Goal: Use online tool/utility: Utilize a website feature to perform a specific function

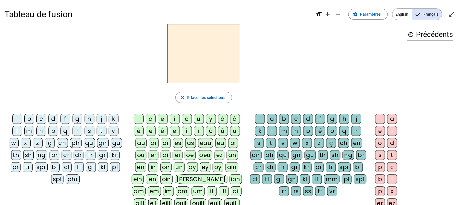
click at [99, 132] on div "t" at bounding box center [102, 131] width 10 height 10
click at [148, 119] on div "a" at bounding box center [151, 119] width 10 height 10
click at [296, 116] on div "c" at bounding box center [296, 119] width 10 height 10
click at [255, 118] on div at bounding box center [260, 119] width 10 height 10
click at [162, 115] on div "e" at bounding box center [163, 119] width 10 height 10
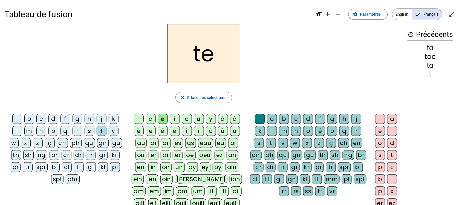
click at [99, 114] on div "j" at bounding box center [102, 119] width 10 height 10
click at [55, 114] on div "d" at bounding box center [53, 119] width 10 height 10
click at [31, 129] on div "m" at bounding box center [29, 131] width 10 height 10
click at [150, 119] on div "a" at bounding box center [151, 119] width 10 height 10
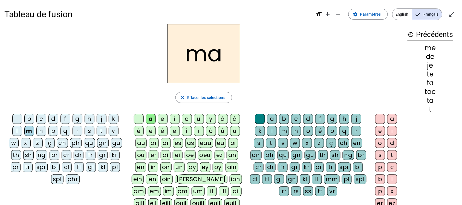
click at [19, 127] on div "l" at bounding box center [17, 131] width 10 height 10
click at [294, 118] on div "c" at bounding box center [296, 119] width 10 height 10
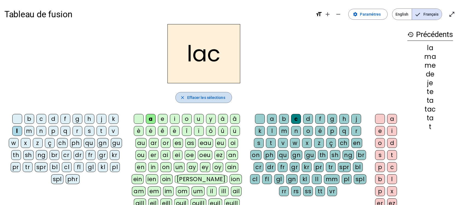
click at [220, 98] on span "Effacer les sélections" at bounding box center [206, 97] width 38 height 7
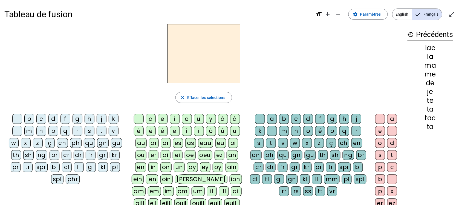
click at [154, 119] on div "a" at bounding box center [151, 119] width 10 height 10
click at [282, 129] on div "m" at bounding box center [284, 131] width 10 height 10
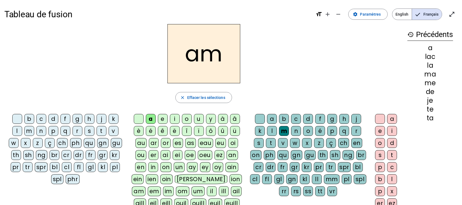
click at [393, 128] on div "i" at bounding box center [392, 131] width 10 height 10
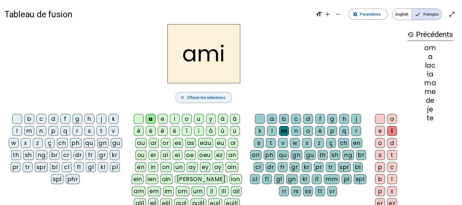
click at [221, 93] on span "button" at bounding box center [204, 97] width 56 height 13
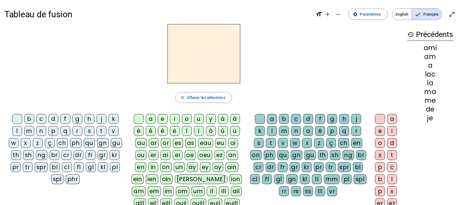
click at [167, 154] on div "ai" at bounding box center [166, 155] width 10 height 10
click at [283, 129] on div "m" at bounding box center [284, 131] width 10 height 10
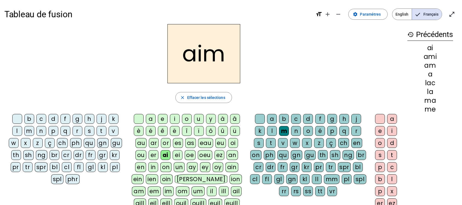
click at [384, 128] on div "e" at bounding box center [380, 131] width 10 height 10
